Goal: Leave review/rating: Leave review/rating

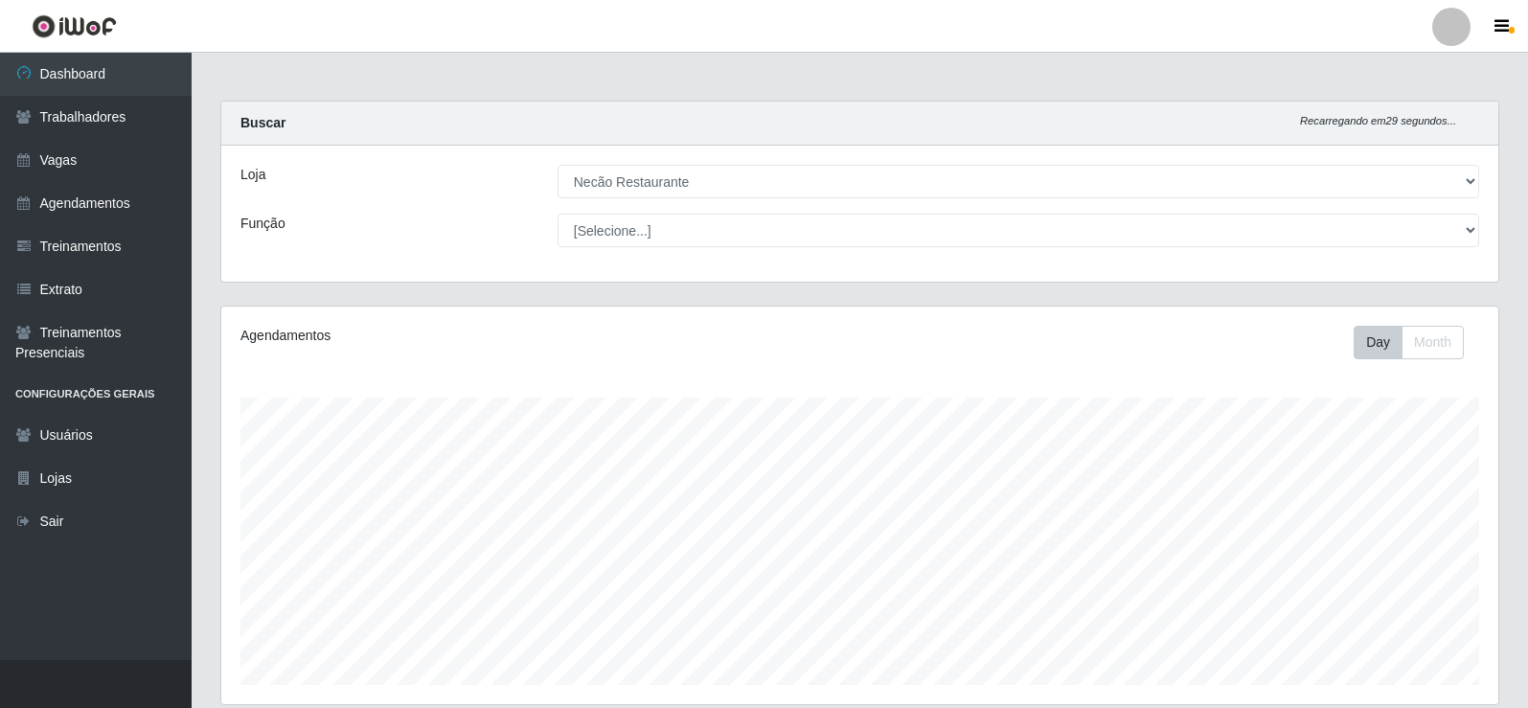
select select "334"
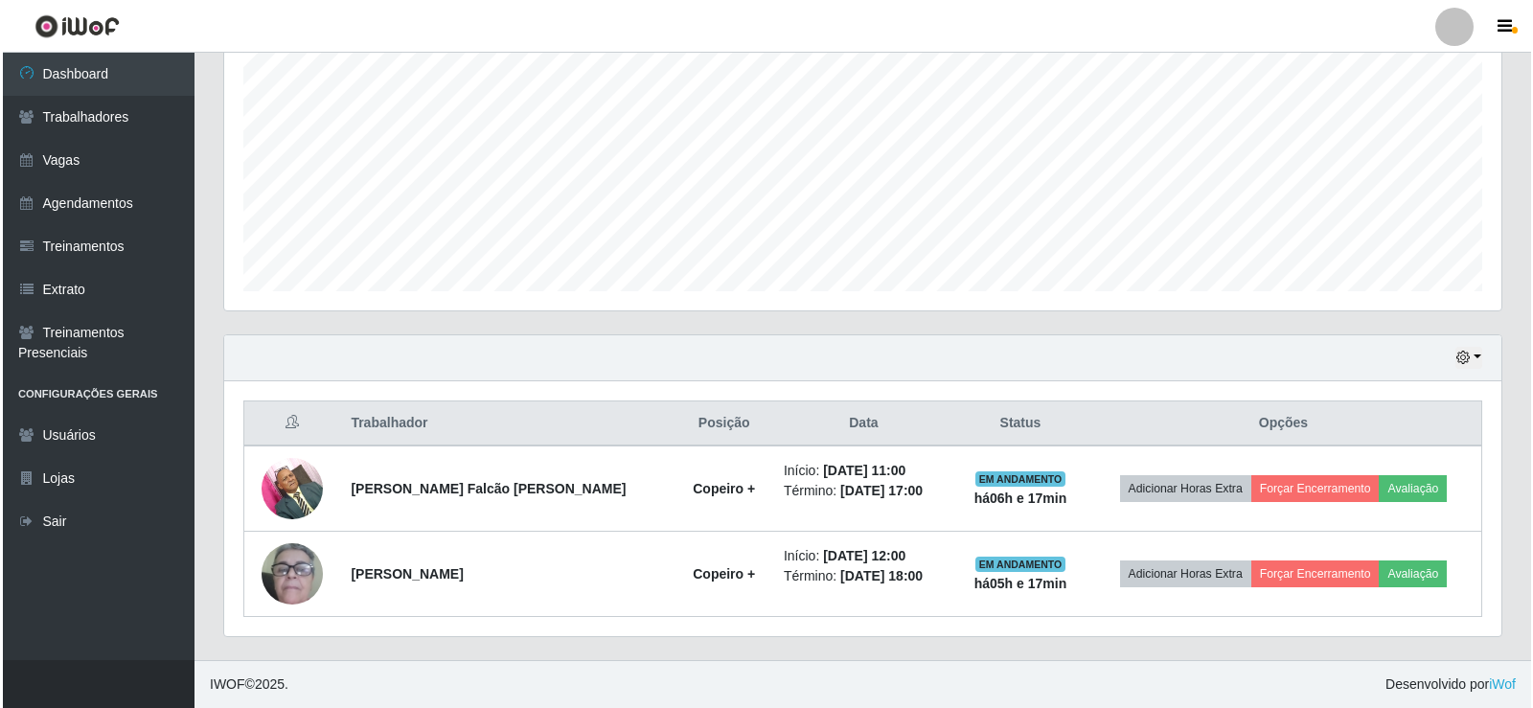
scroll to position [398, 1277]
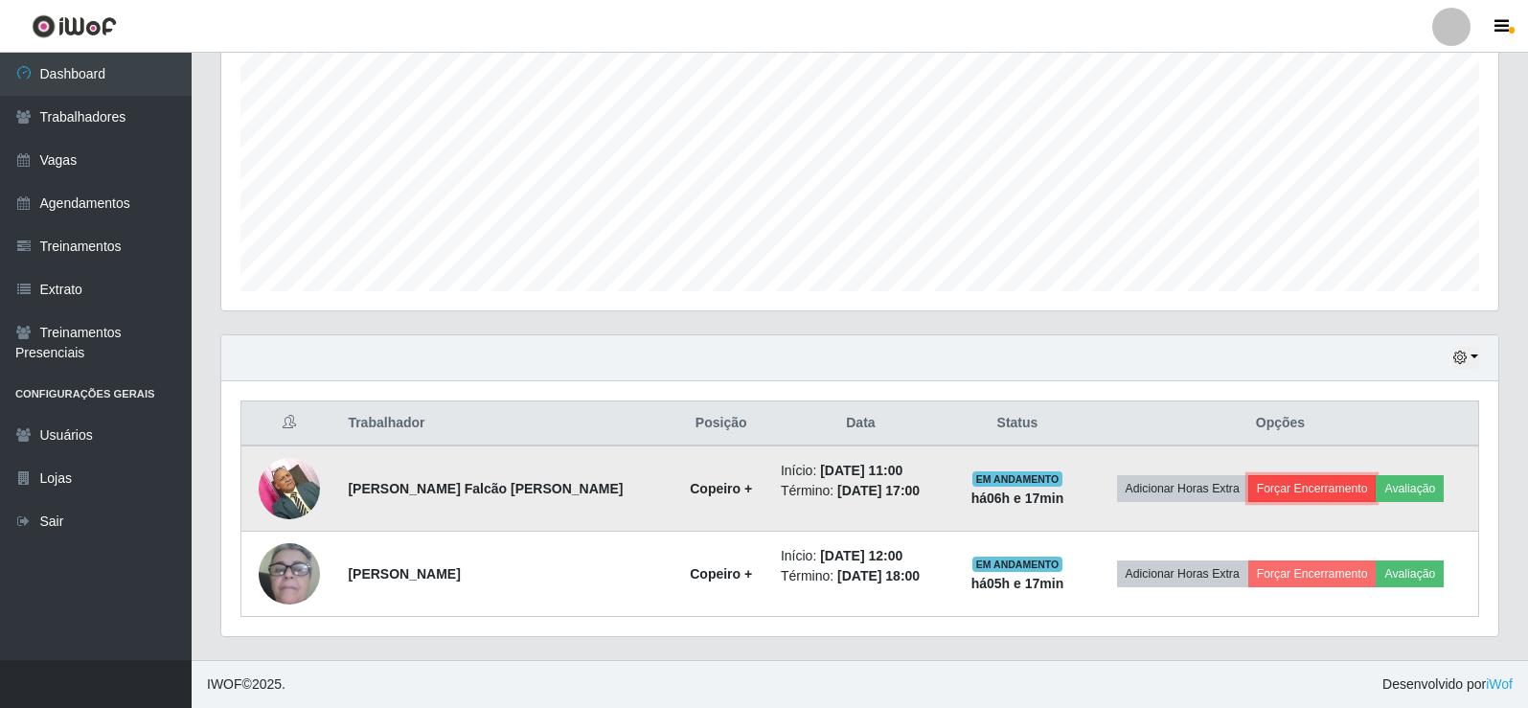
click at [1348, 487] on button "Forçar Encerramento" at bounding box center [1312, 488] width 128 height 27
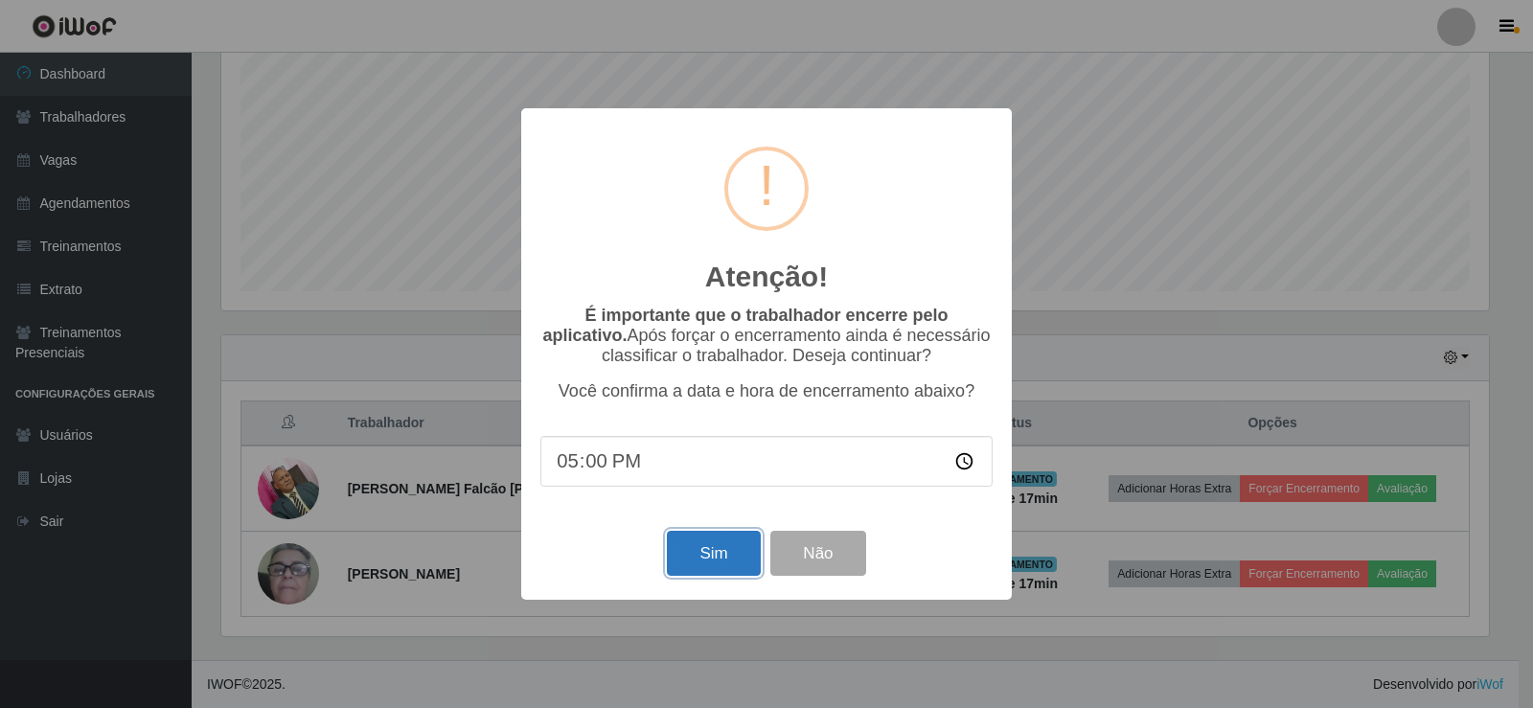
click at [699, 555] on button "Sim" at bounding box center [713, 553] width 93 height 45
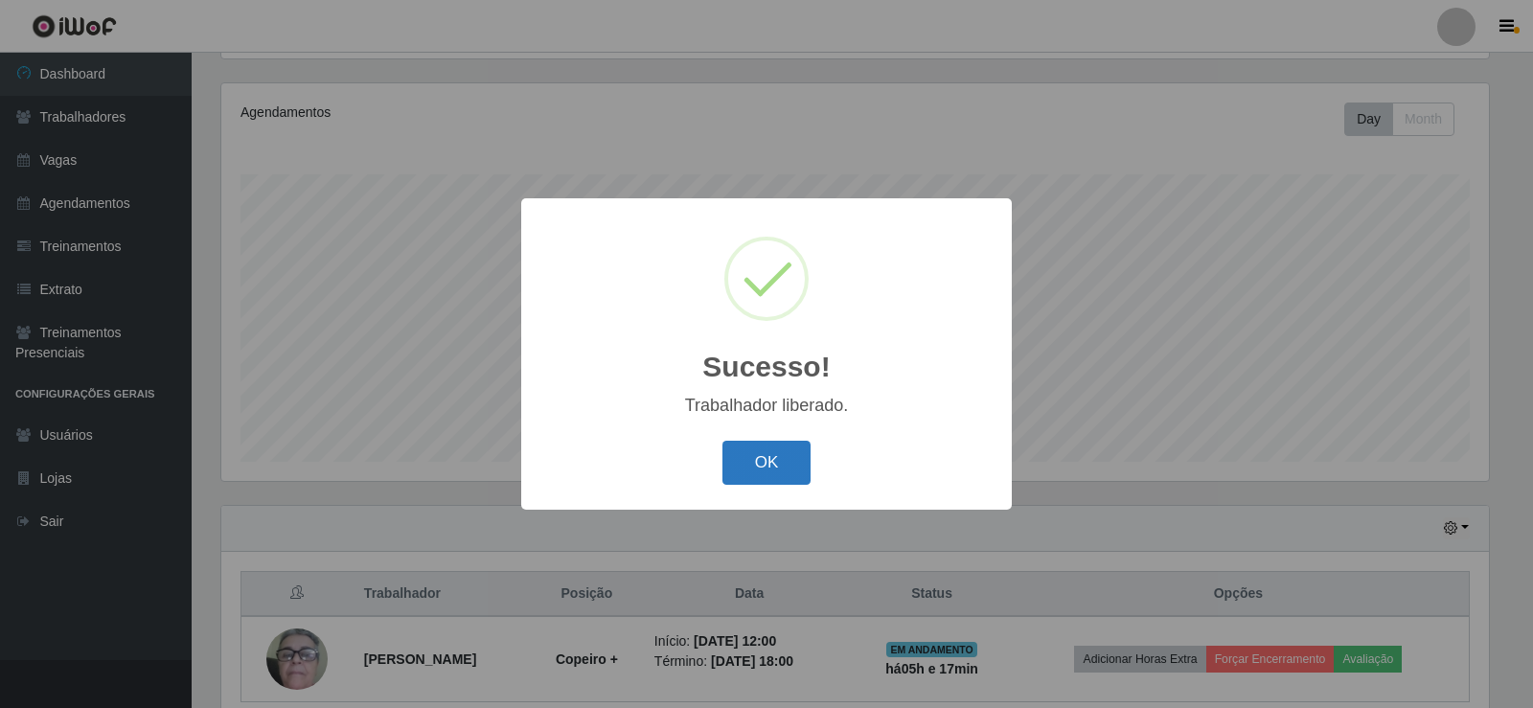
click at [742, 453] on button "OK" at bounding box center [766, 463] width 89 height 45
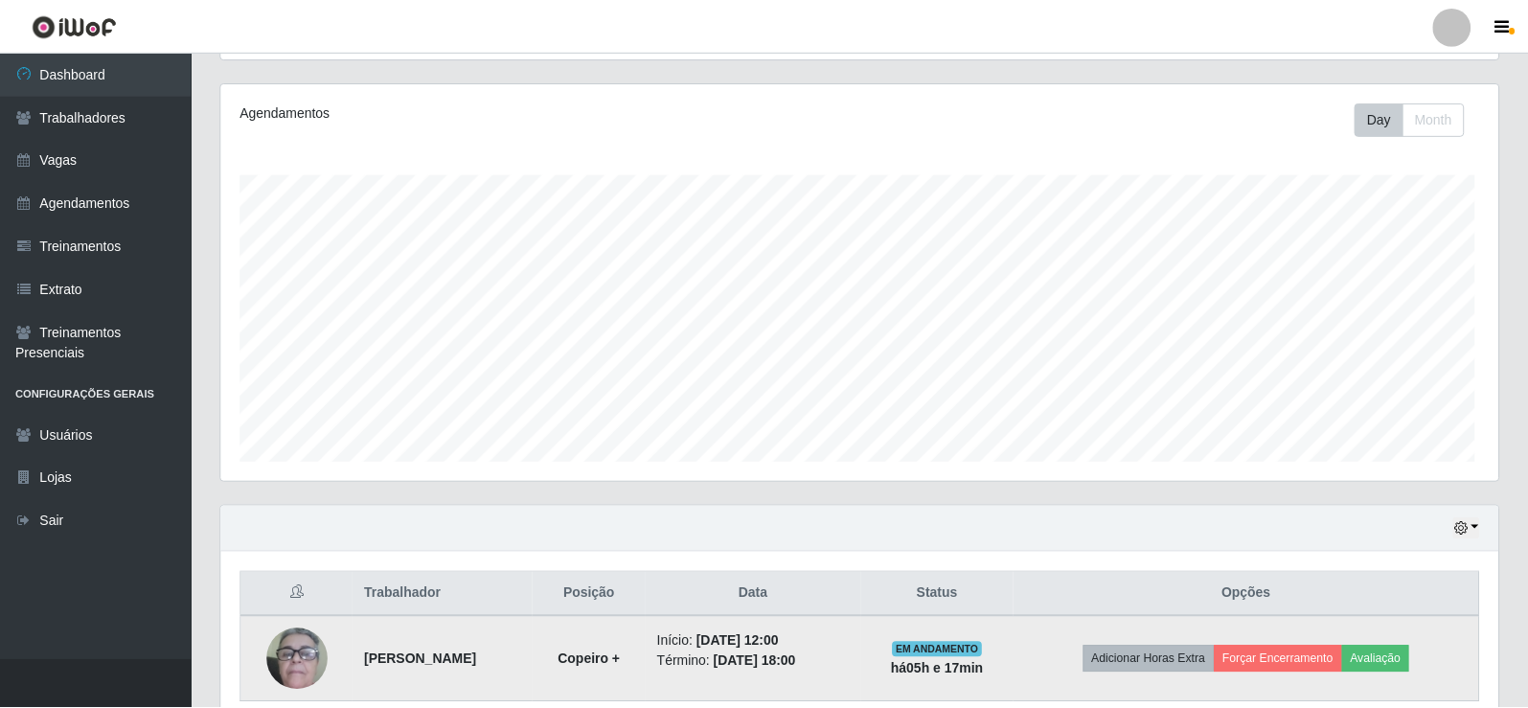
scroll to position [398, 1277]
click at [1391, 663] on button "Avaliação" at bounding box center [1376, 659] width 68 height 27
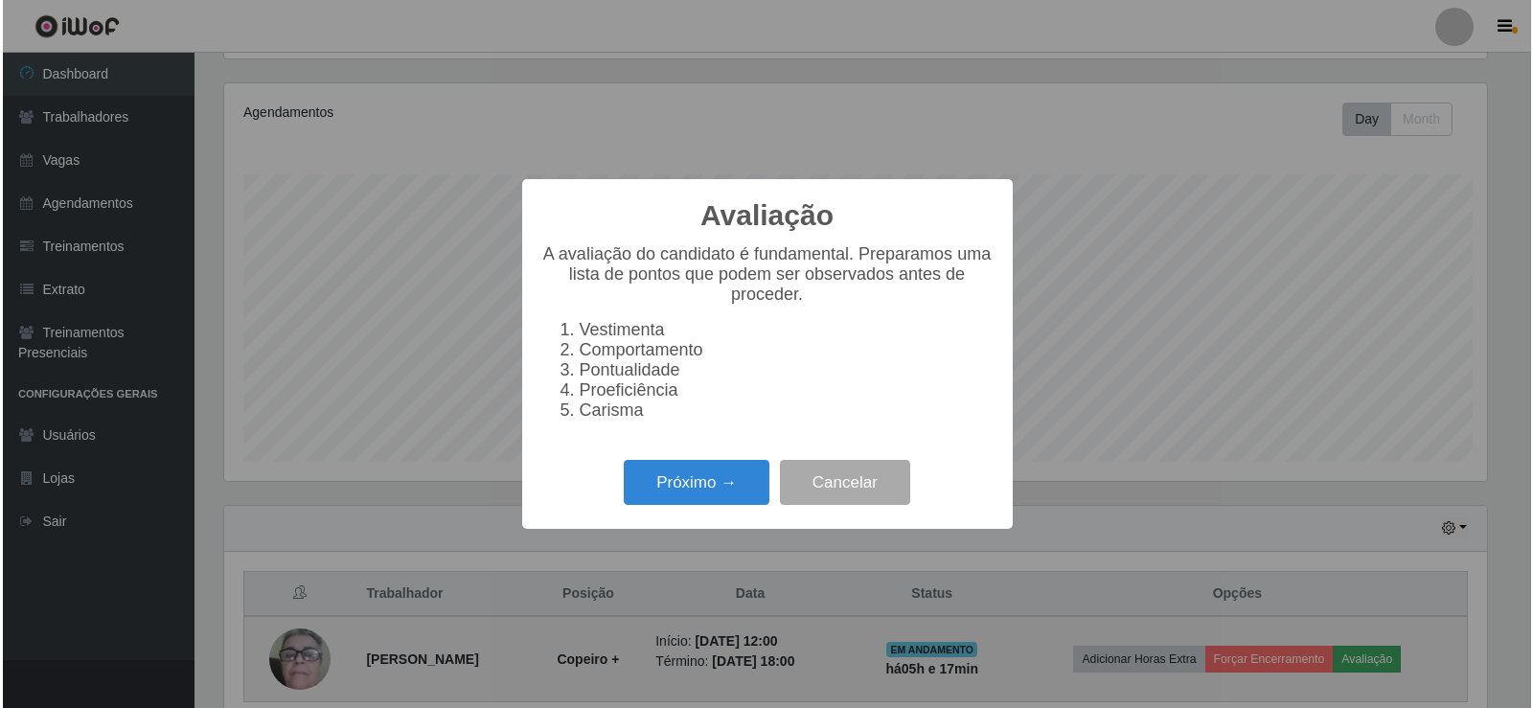
scroll to position [398, 1267]
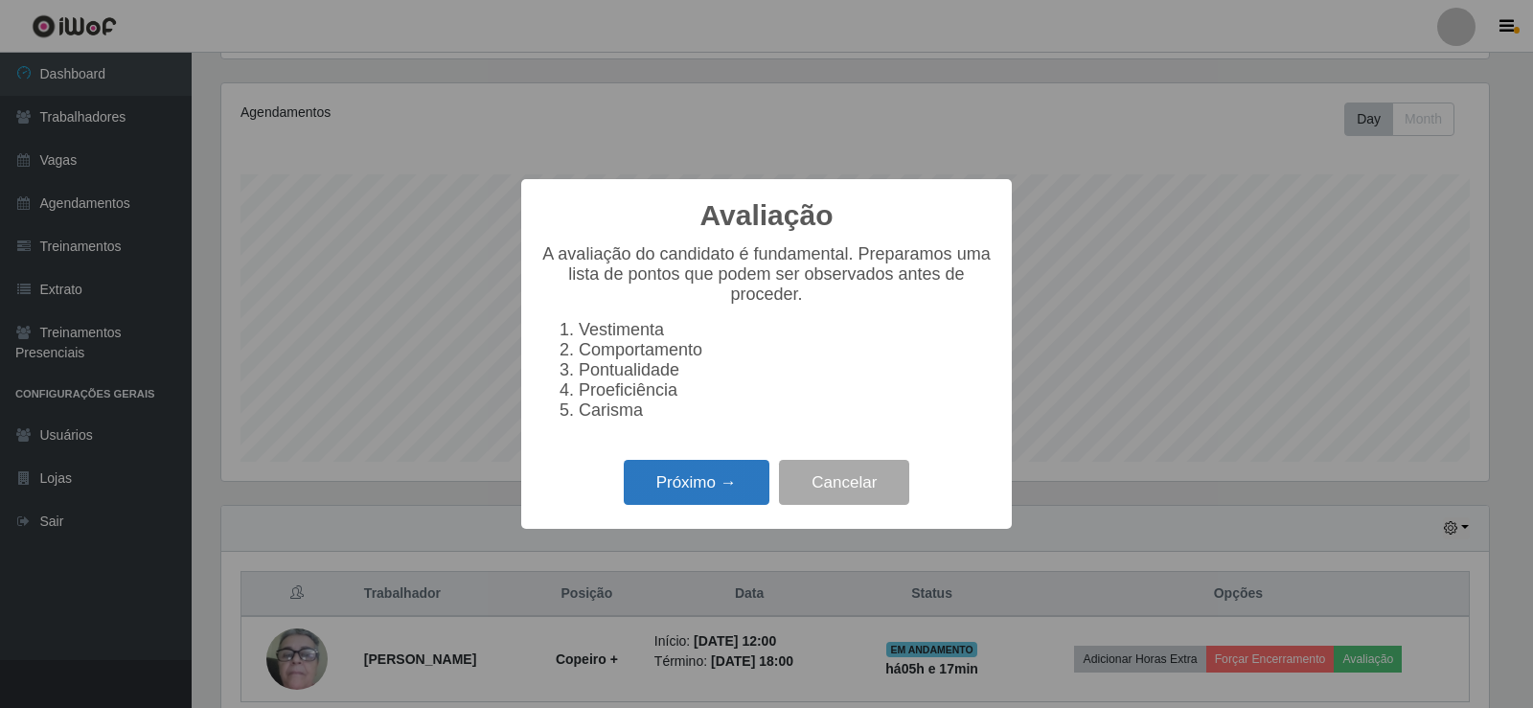
click at [743, 505] on button "Próximo →" at bounding box center [697, 482] width 146 height 45
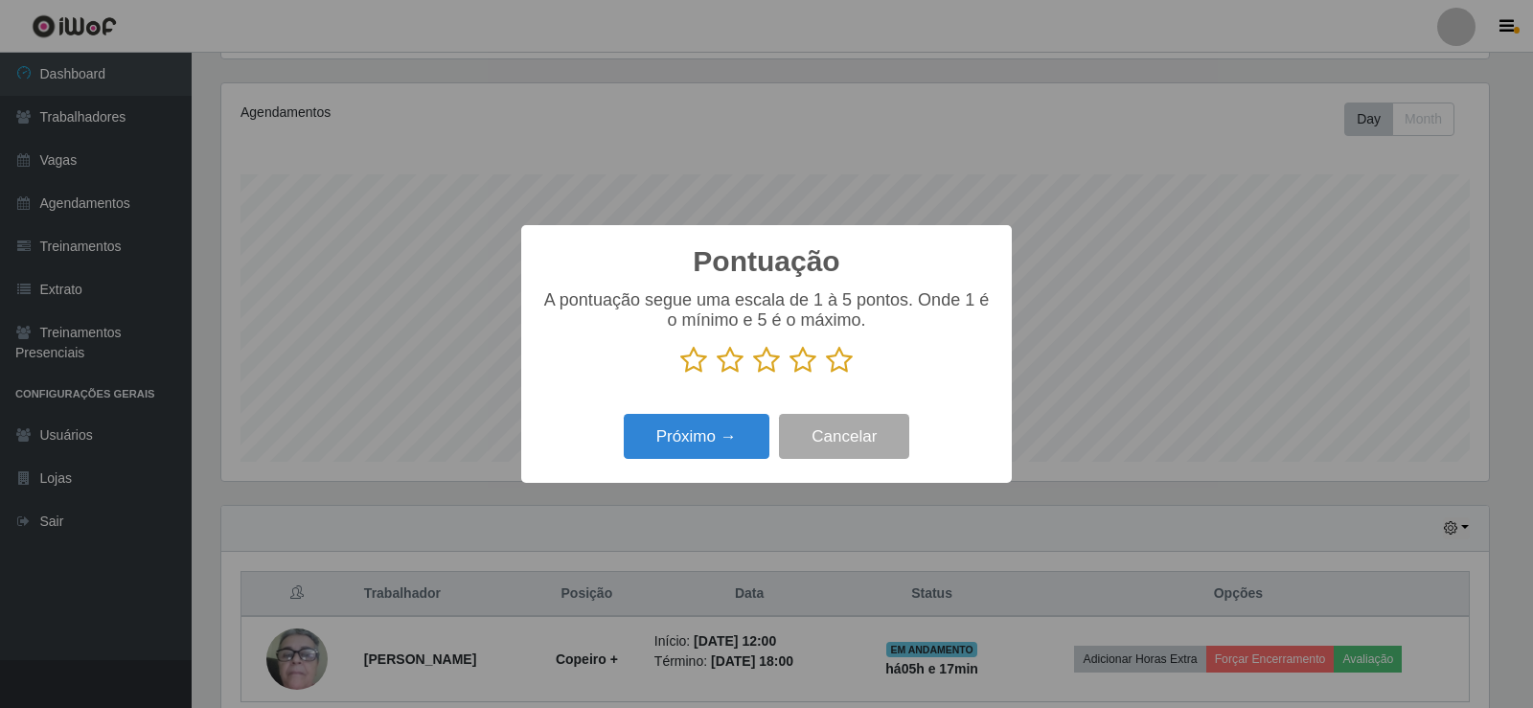
click at [830, 356] on icon at bounding box center [839, 360] width 27 height 29
click at [826, 375] on input "radio" at bounding box center [826, 375] width 0 height 0
click at [703, 434] on button "Próximo →" at bounding box center [697, 436] width 146 height 45
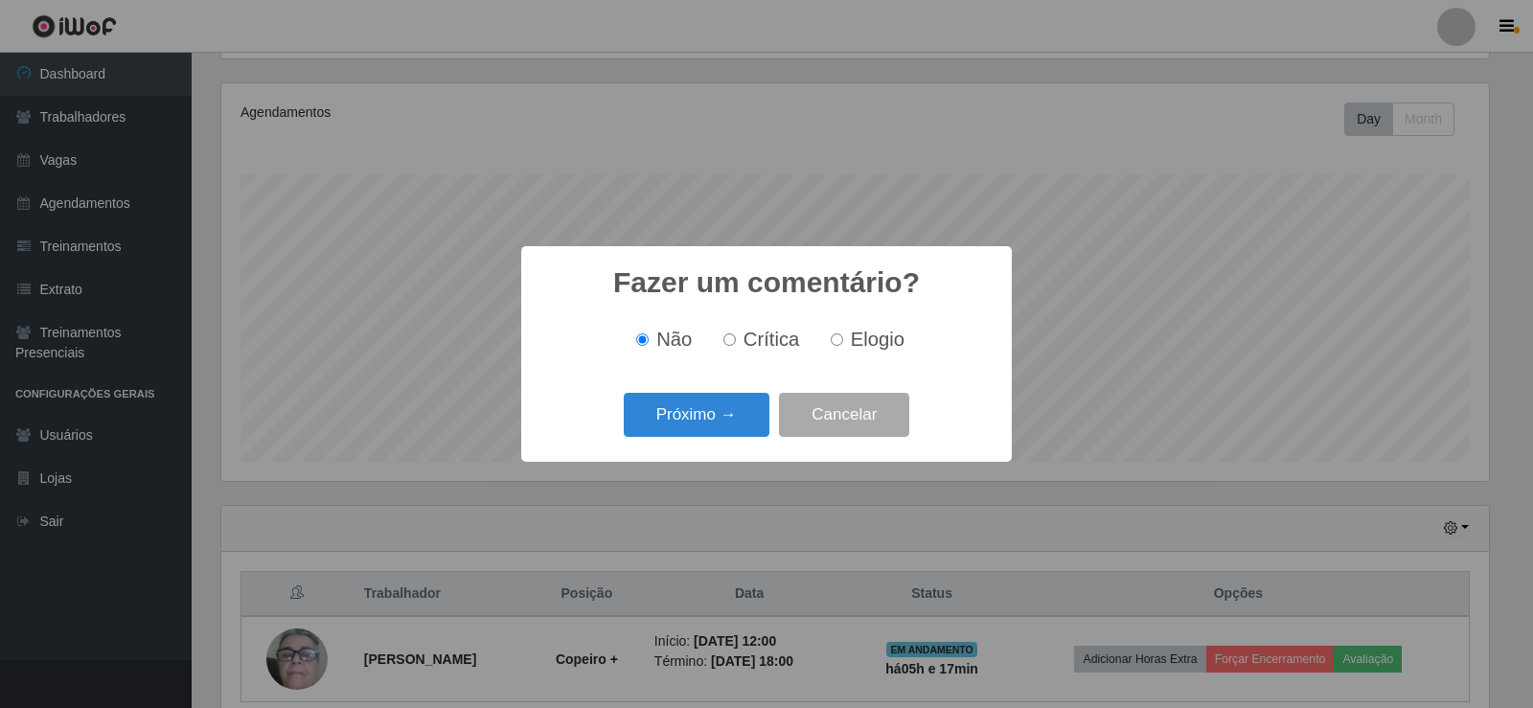
click at [703, 434] on button "Próximo →" at bounding box center [697, 415] width 146 height 45
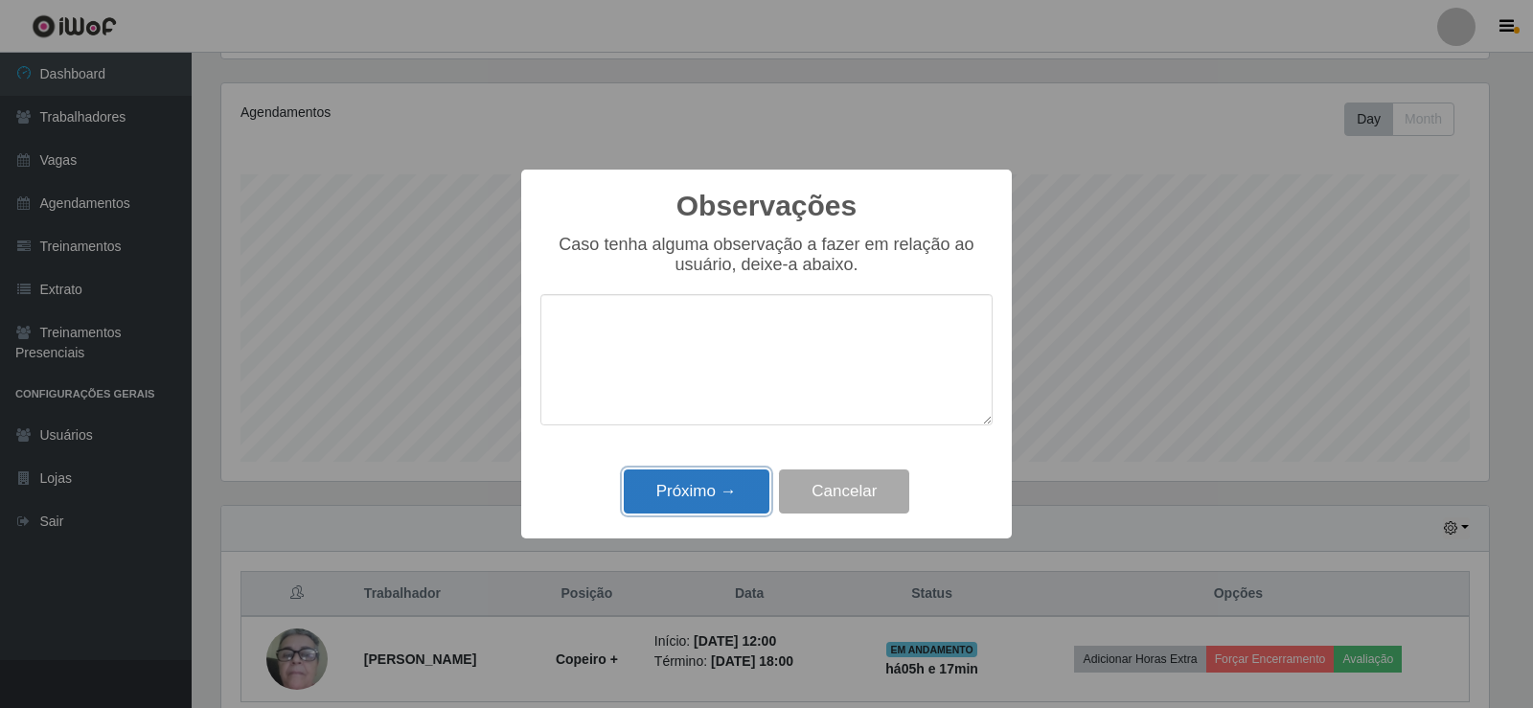
click at [711, 511] on button "Próximo →" at bounding box center [697, 491] width 146 height 45
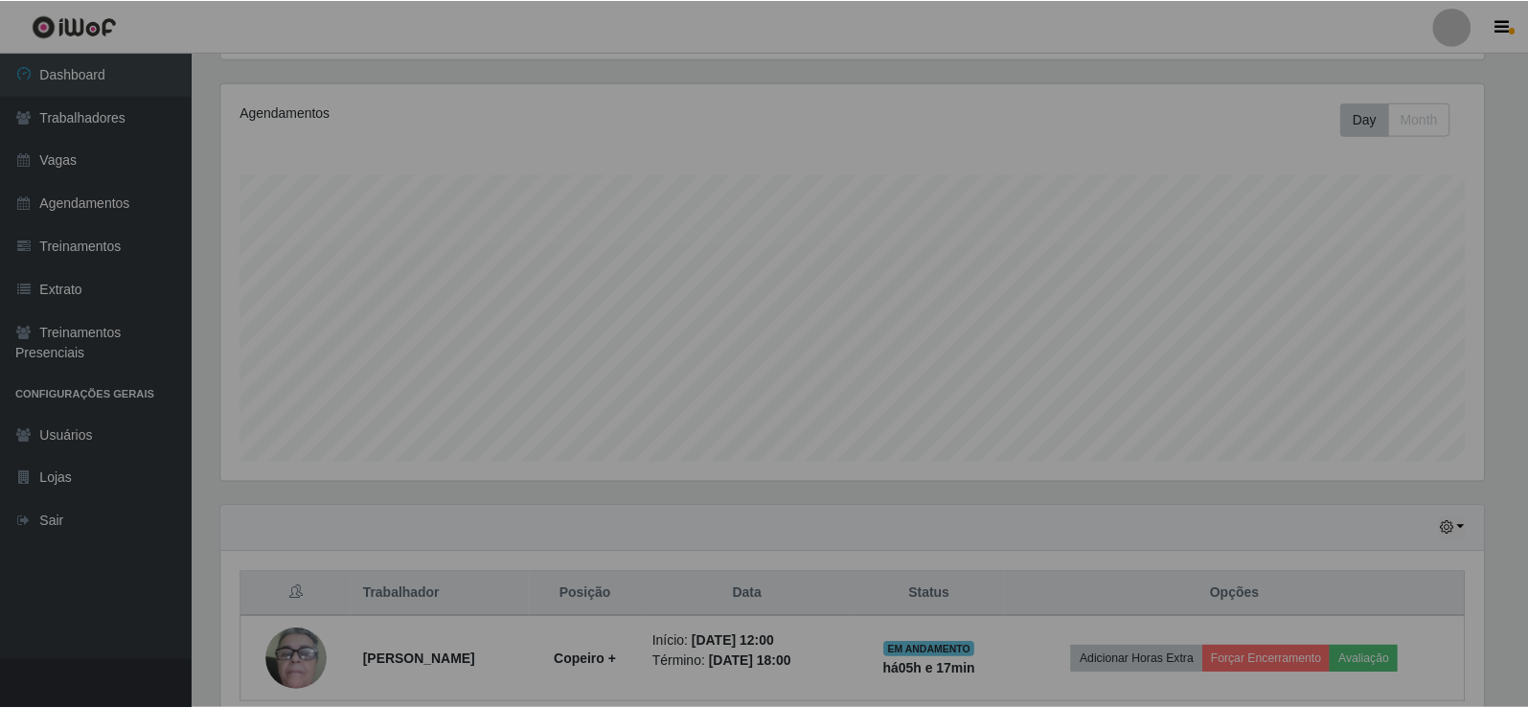
scroll to position [398, 1277]
